Goal: Book appointment/travel/reservation

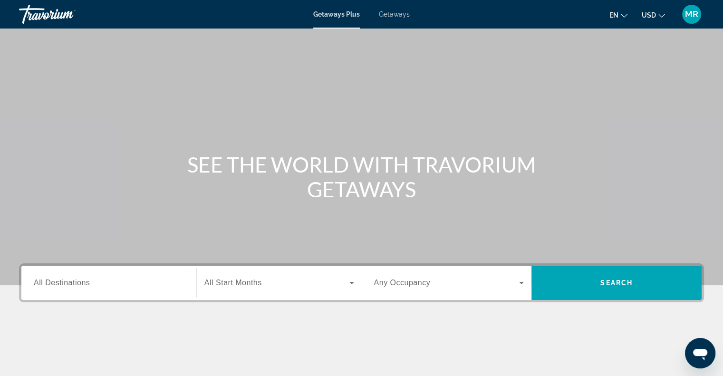
click at [88, 282] on span "All Destinations" at bounding box center [62, 283] width 56 height 8
click at [88, 282] on input "Destination All Destinations" at bounding box center [109, 283] width 150 height 11
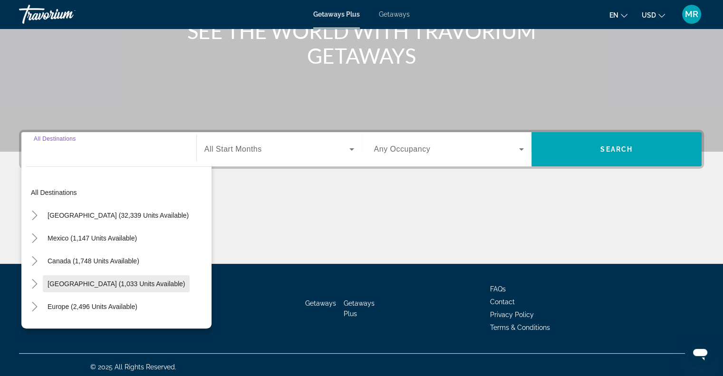
scroll to position [137, 0]
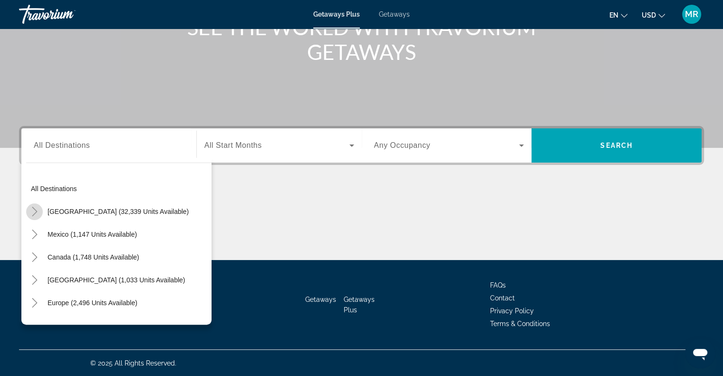
click at [34, 210] on icon "Toggle United States (32,339 units available)" at bounding box center [35, 212] width 10 height 10
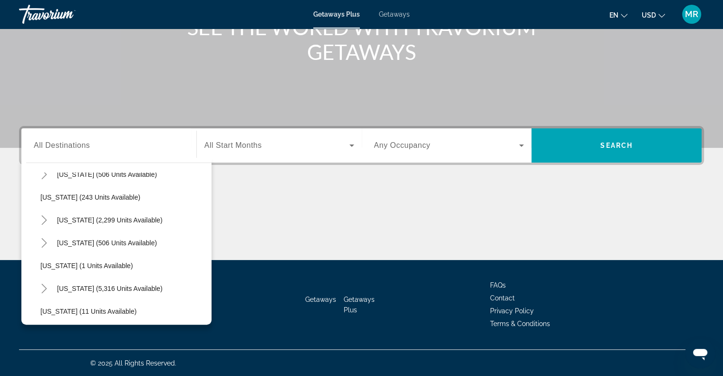
scroll to position [66, 0]
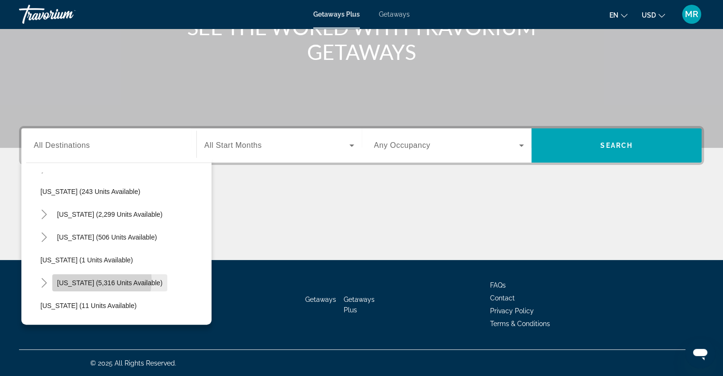
click at [97, 279] on span "[US_STATE] (5,316 units available)" at bounding box center [110, 283] width 106 height 8
type input "**********"
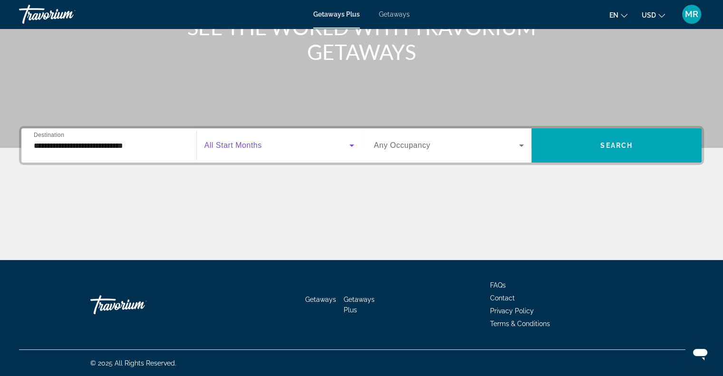
click at [351, 145] on icon "Search widget" at bounding box center [351, 146] width 5 height 2
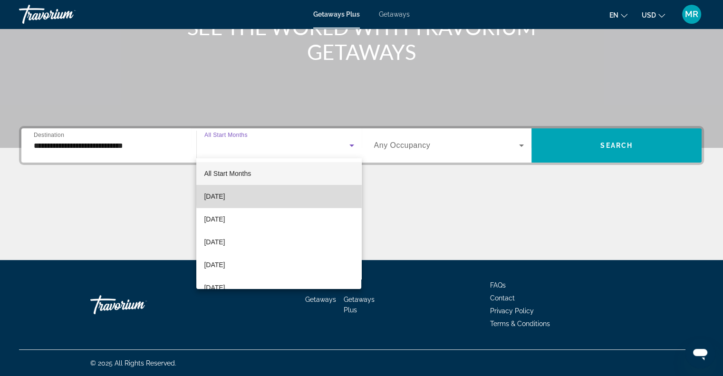
click at [325, 194] on mat-option "[DATE]" at bounding box center [278, 196] width 165 height 23
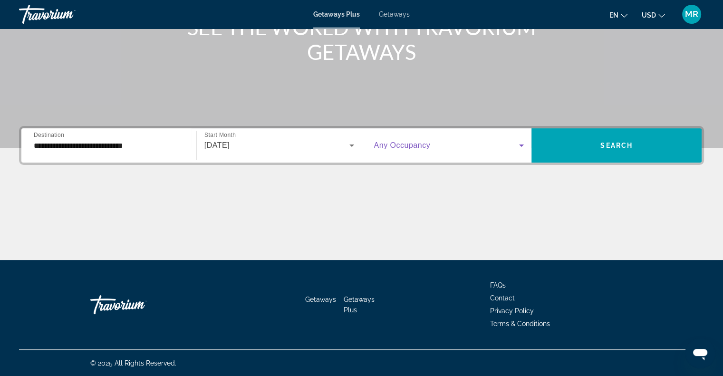
click at [522, 145] on icon "Search widget" at bounding box center [521, 146] width 5 height 2
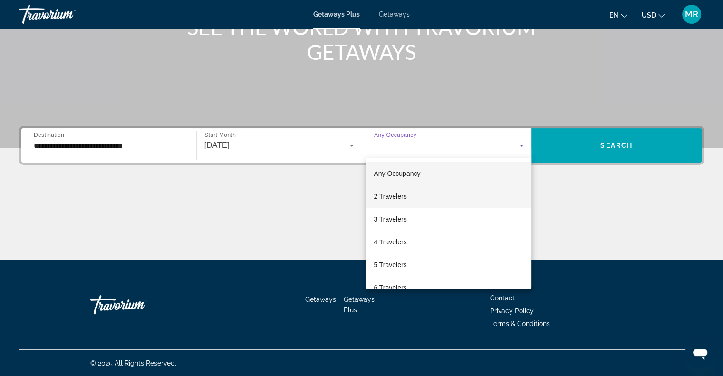
click at [488, 197] on mat-option "2 Travelers" at bounding box center [448, 196] width 165 height 23
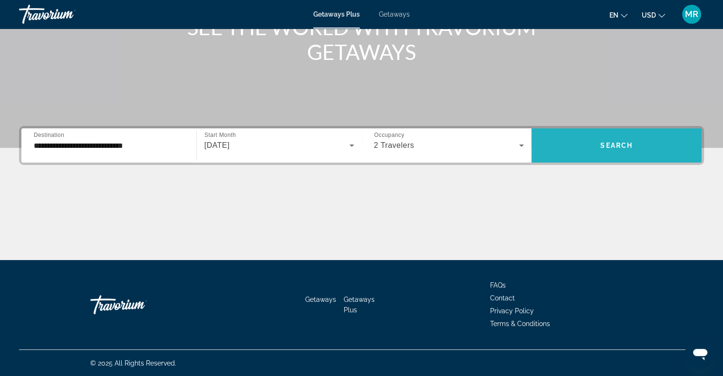
click at [611, 142] on span "Search" at bounding box center [616, 146] width 32 height 8
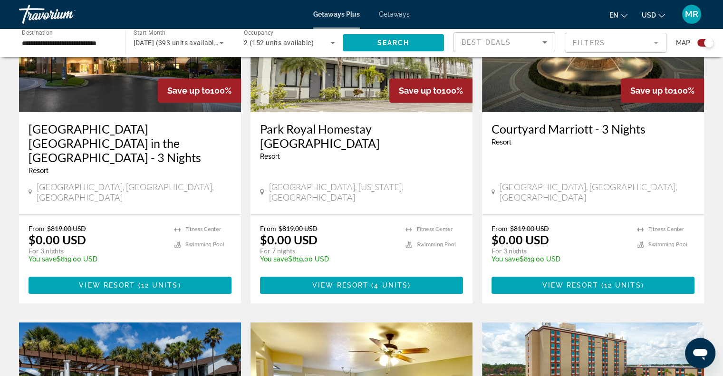
scroll to position [443, 0]
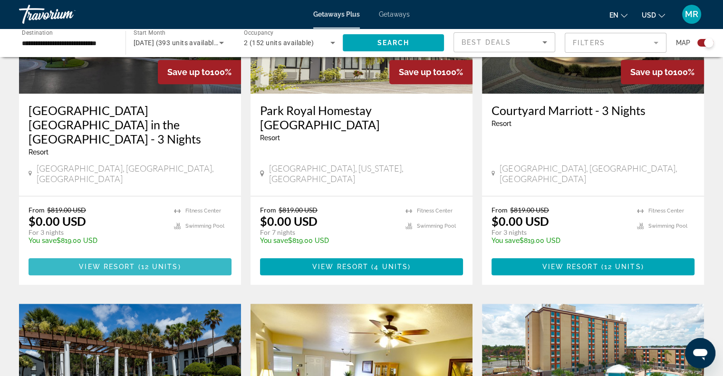
click at [167, 263] on span "12 units" at bounding box center [159, 267] width 37 height 8
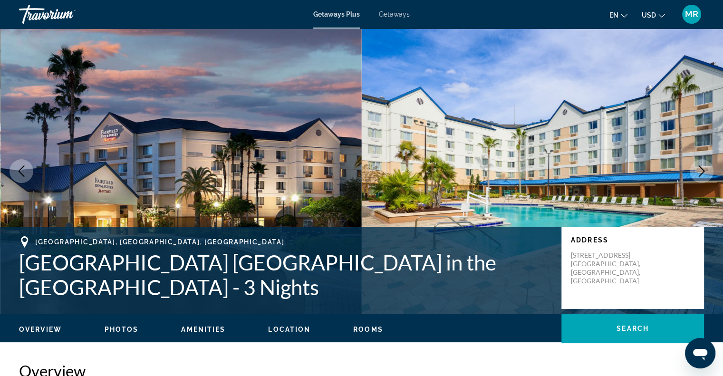
click at [391, 11] on span "Getaways" at bounding box center [394, 14] width 31 height 8
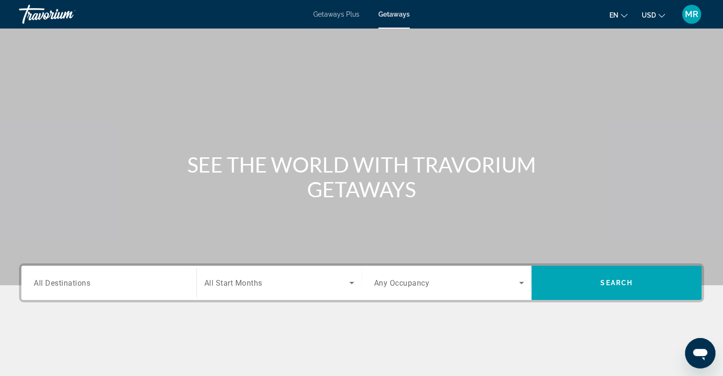
click at [85, 279] on span "All Destinations" at bounding box center [62, 282] width 57 height 9
click at [85, 279] on input "Destination All Destinations" at bounding box center [109, 283] width 150 height 11
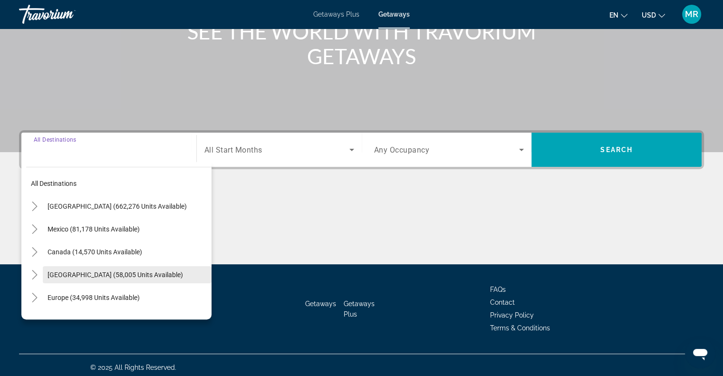
scroll to position [137, 0]
